Goal: Task Accomplishment & Management: Use online tool/utility

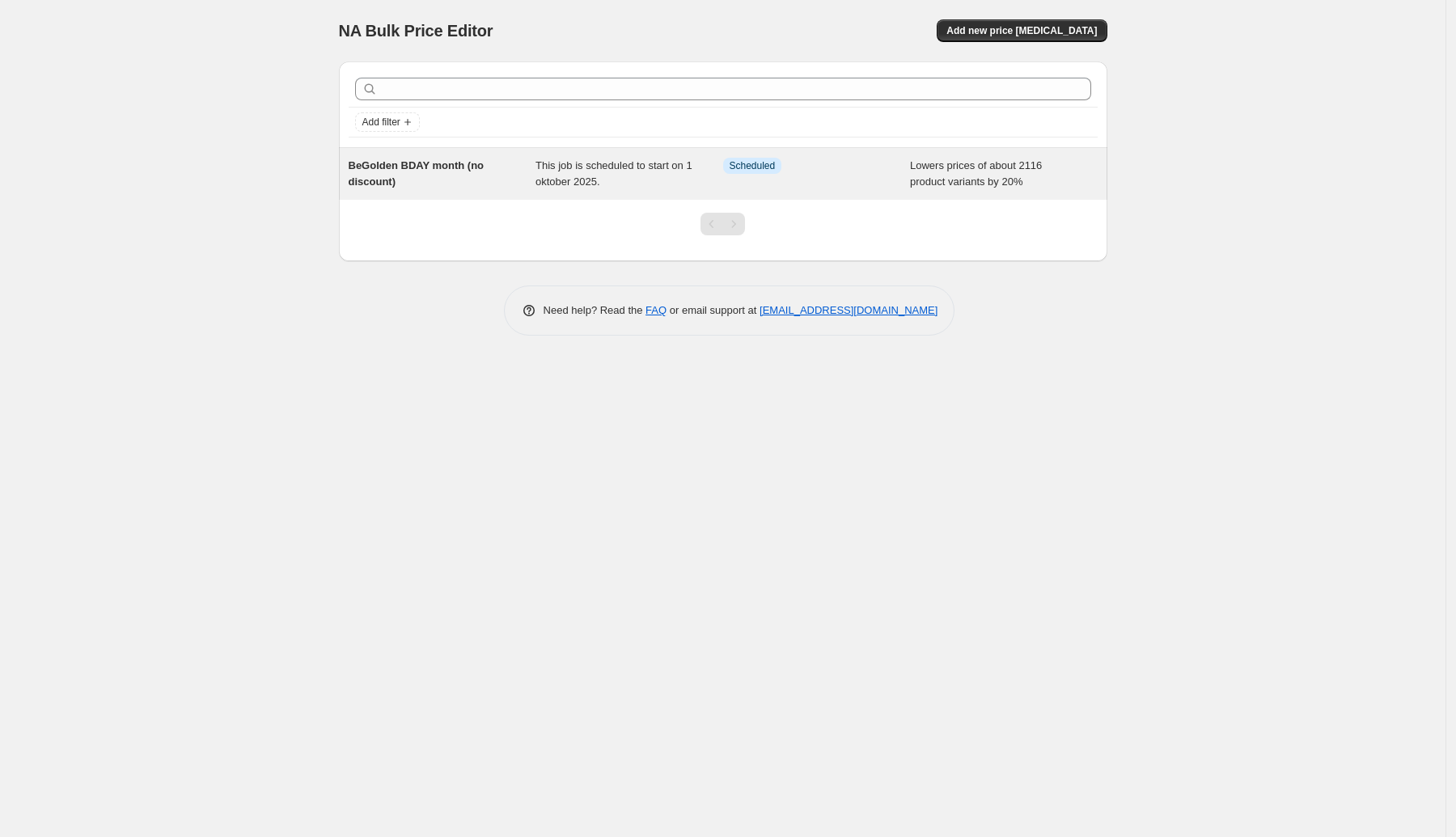
click at [438, 169] on span "BeGolden BDAY month (no discount)" at bounding box center [416, 173] width 136 height 28
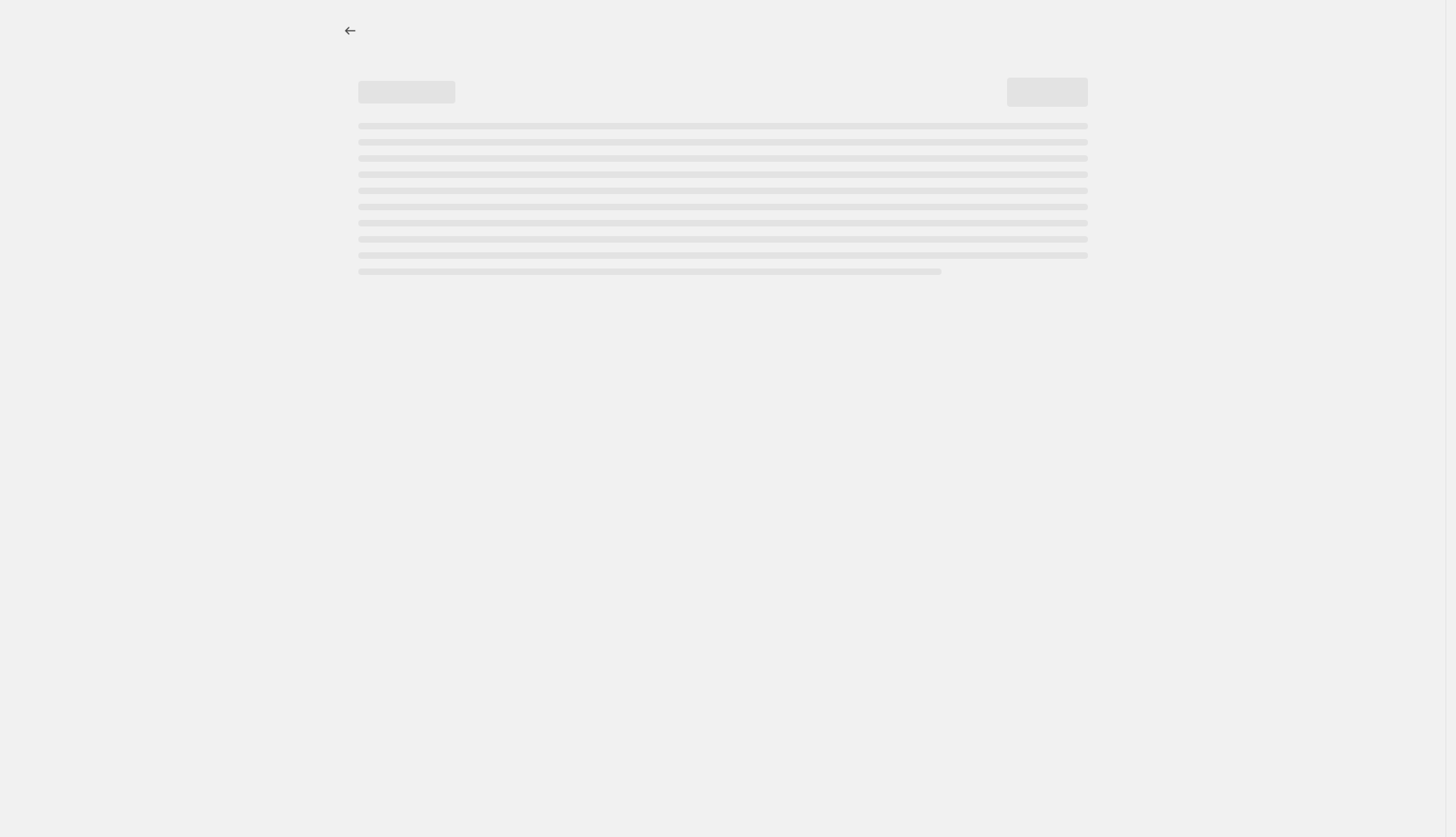
select select "percentage"
select select "not_equal"
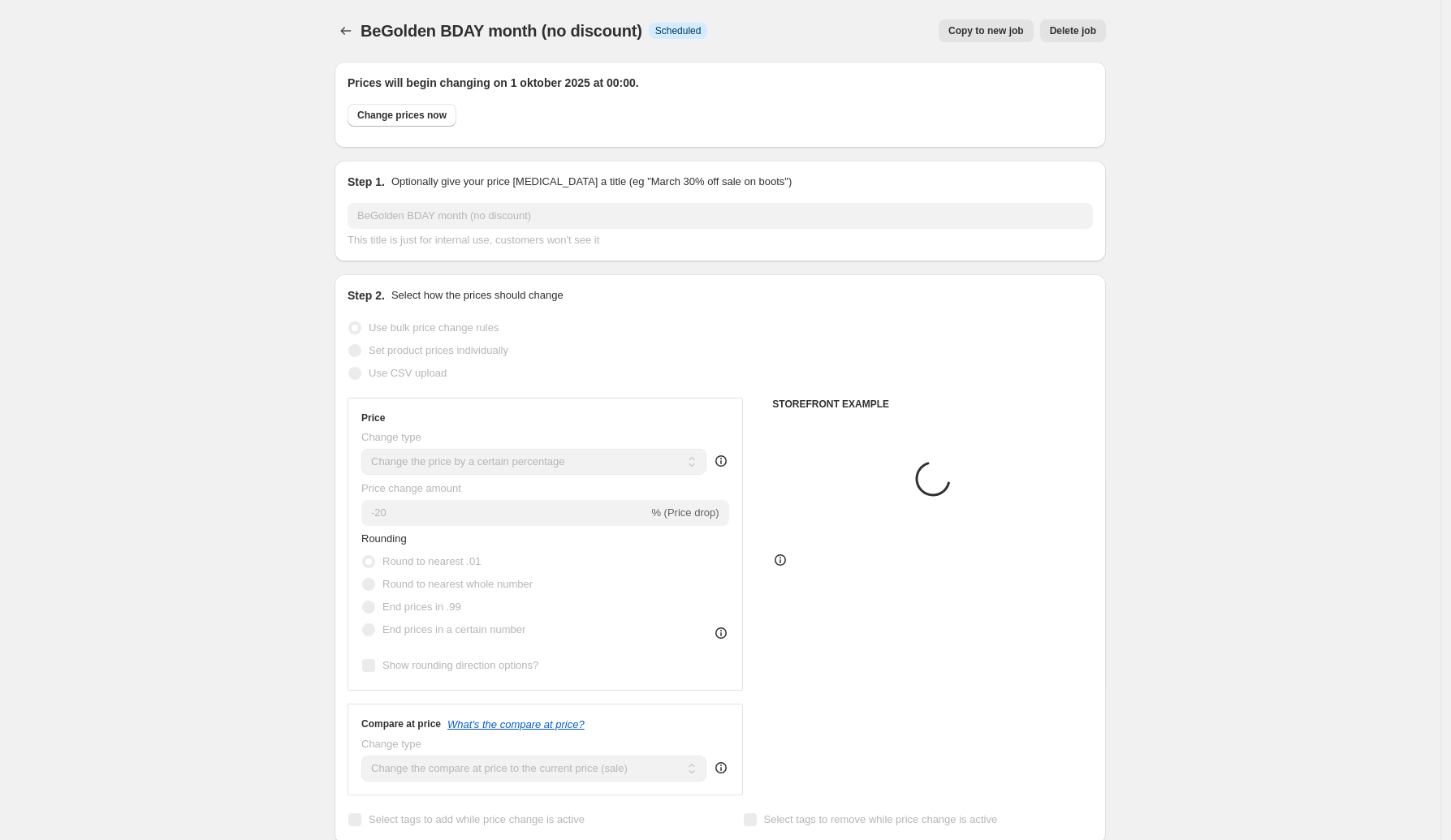
select select "tag"
select select "collection"
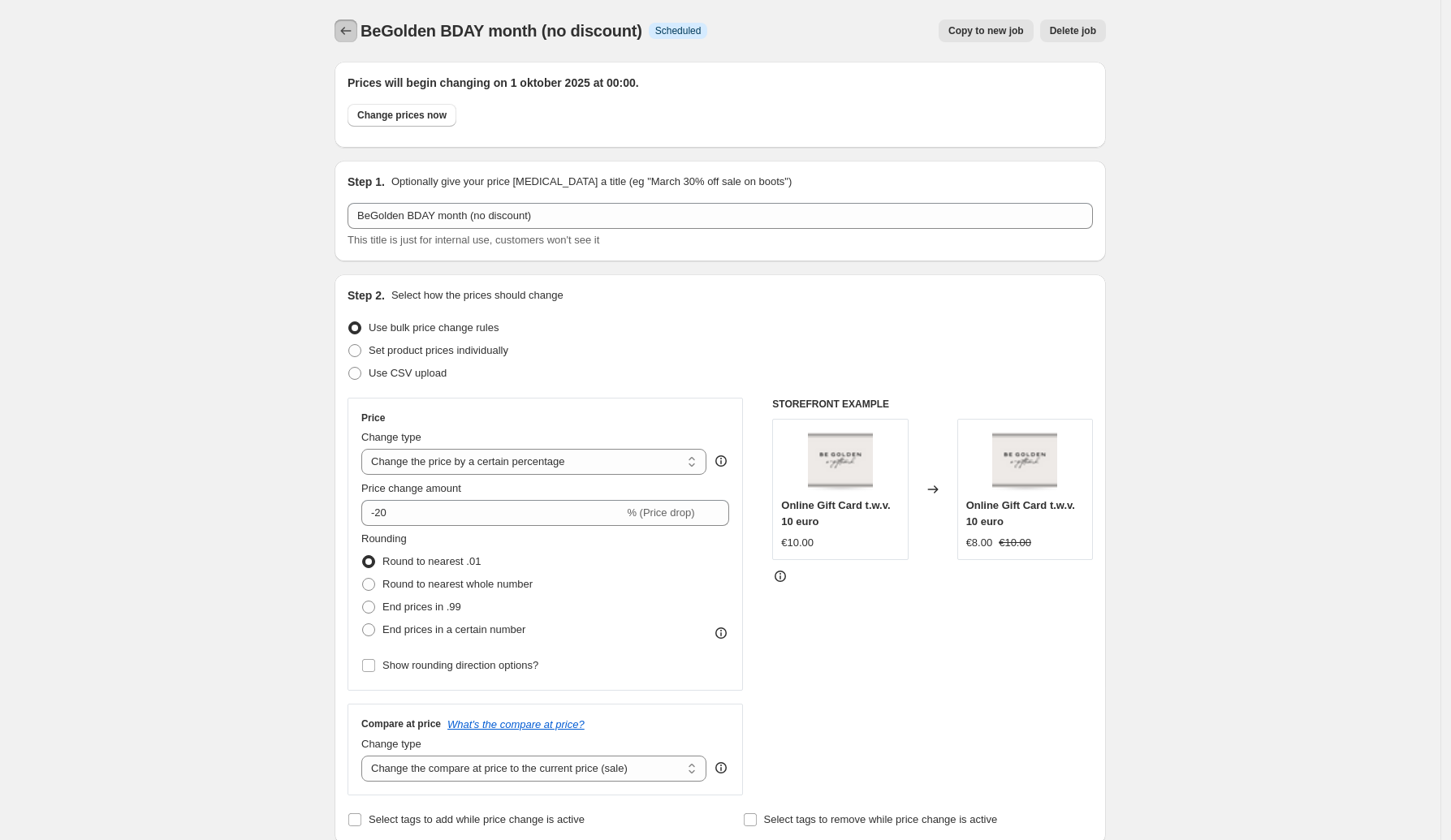
click at [357, 33] on button "Price change jobs" at bounding box center [346, 31] width 23 height 23
